Goal: Task Accomplishment & Management: Use online tool/utility

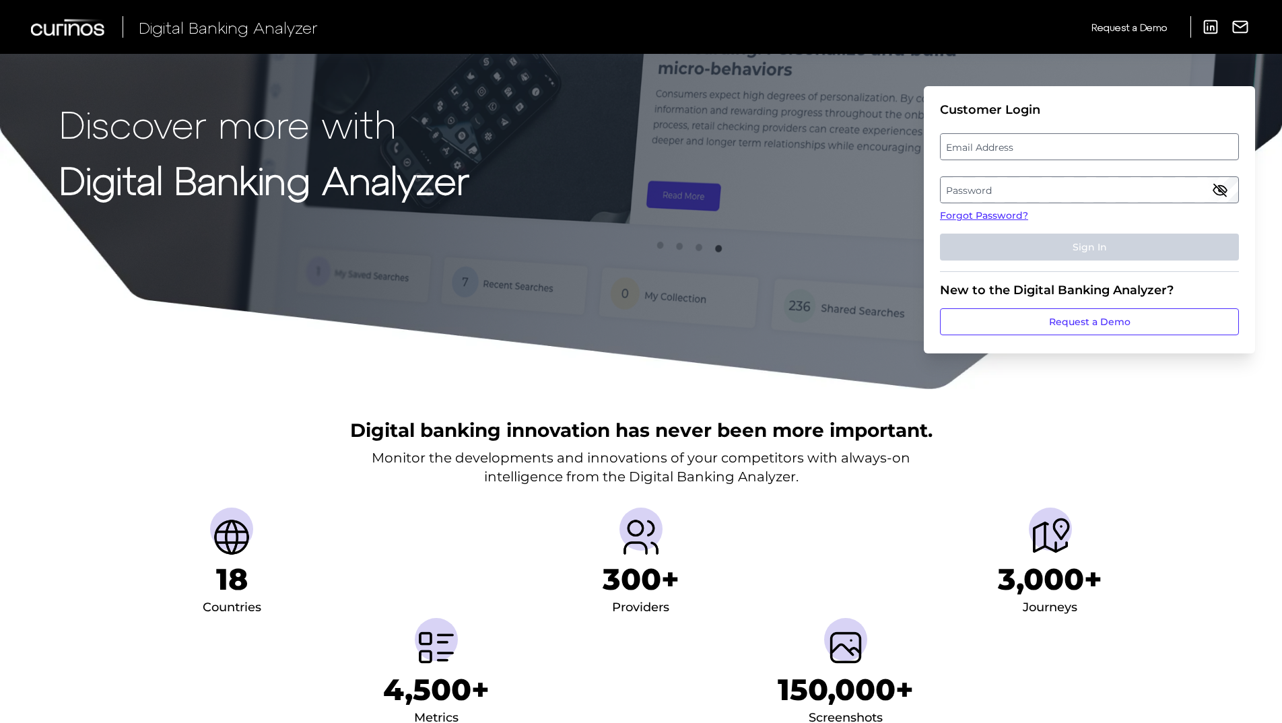
click at [1013, 140] on label "Email Address" at bounding box center [1089, 147] width 297 height 24
click at [1013, 140] on input "email" at bounding box center [1089, 146] width 299 height 27
click at [975, 149] on input "Email Address" at bounding box center [1089, 146] width 299 height 27
drag, startPoint x: 974, startPoint y: 149, endPoint x: 954, endPoint y: 141, distance: 22.4
click at [958, 141] on input "Email Address" at bounding box center [1089, 146] width 299 height 27
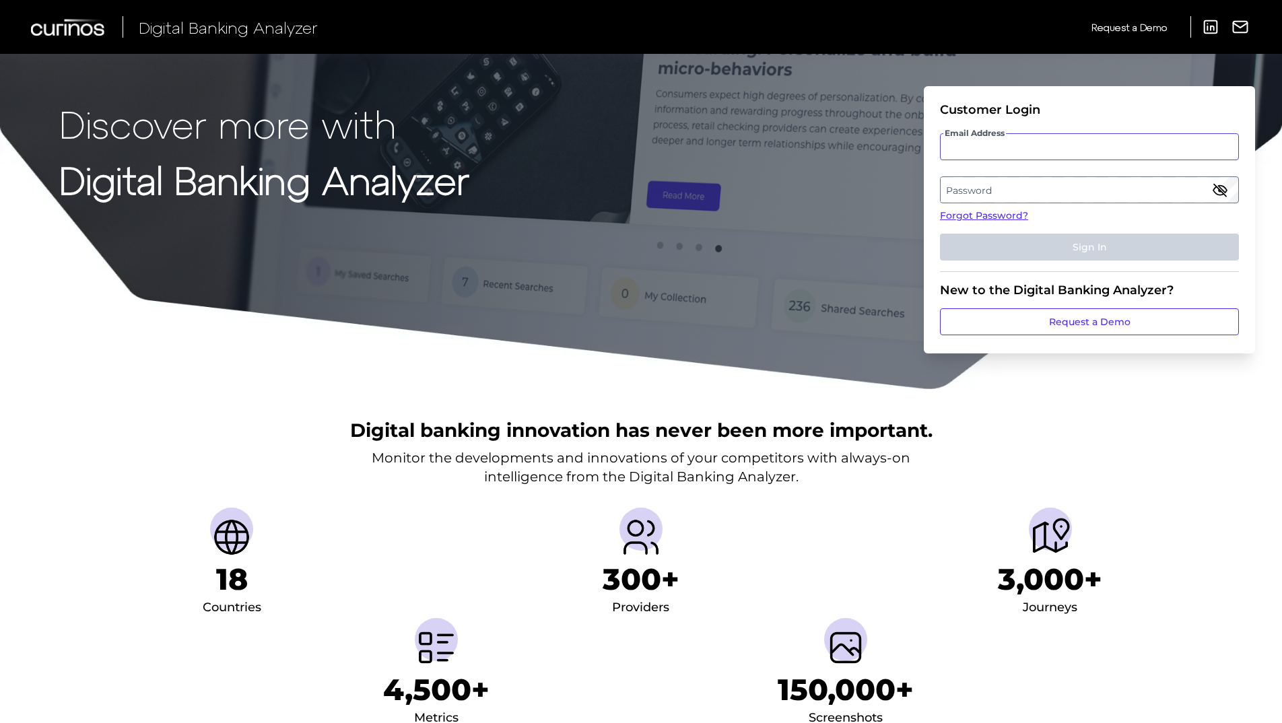
type input "[EMAIL_ADDRESS][DOMAIN_NAME]"
click at [1025, 195] on label "Password" at bounding box center [1089, 190] width 297 height 24
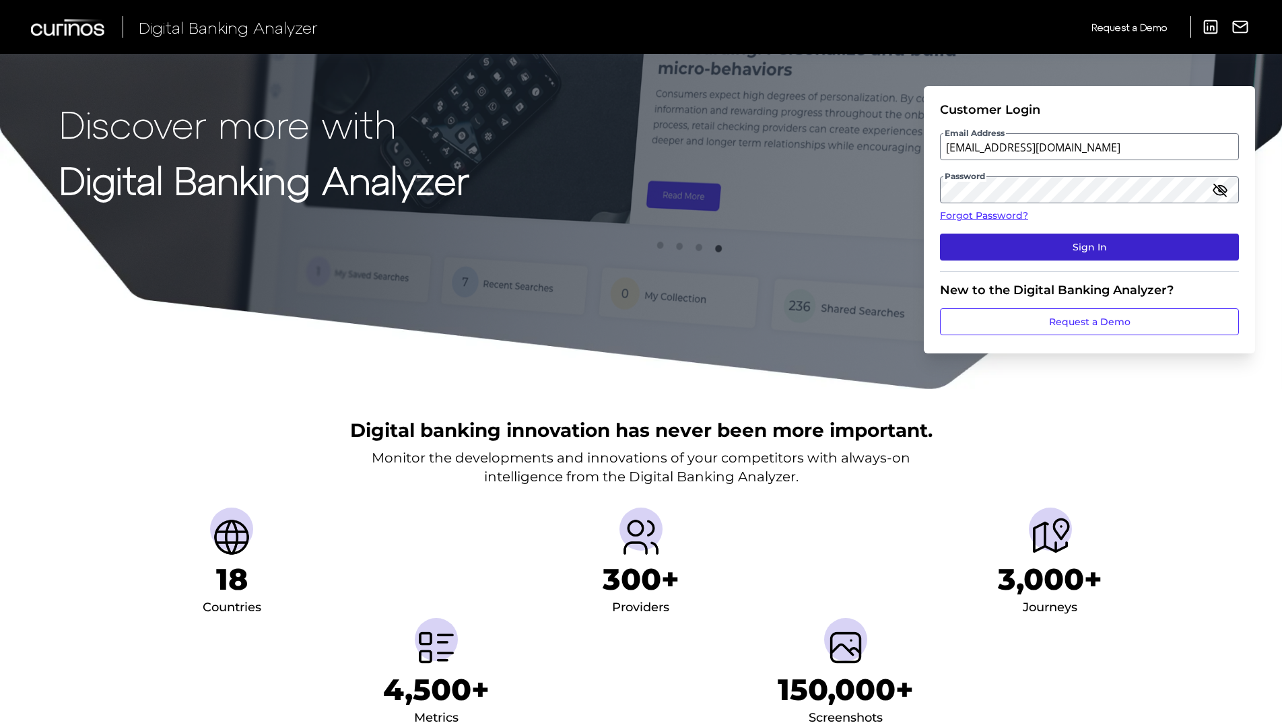
click at [1026, 251] on button "Sign In" at bounding box center [1089, 247] width 299 height 27
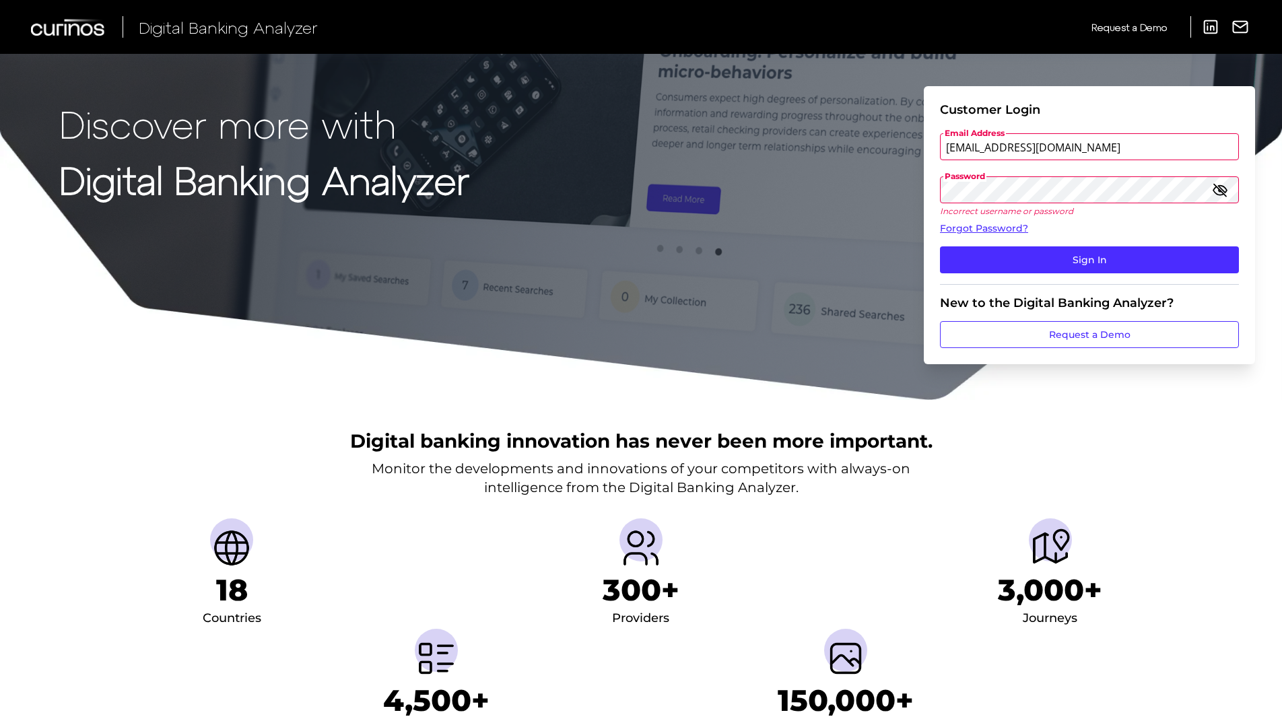
click at [1027, 437] on div "Digital banking innovation has never been more important. Monitor the developme…" at bounding box center [641, 584] width 1282 height 366
click at [1027, 57] on div "Discover more with Digital Banking Analyzer Customer Login Email Address [EMAIL…" at bounding box center [641, 200] width 1282 height 401
